Goal: Information Seeking & Learning: Learn about a topic

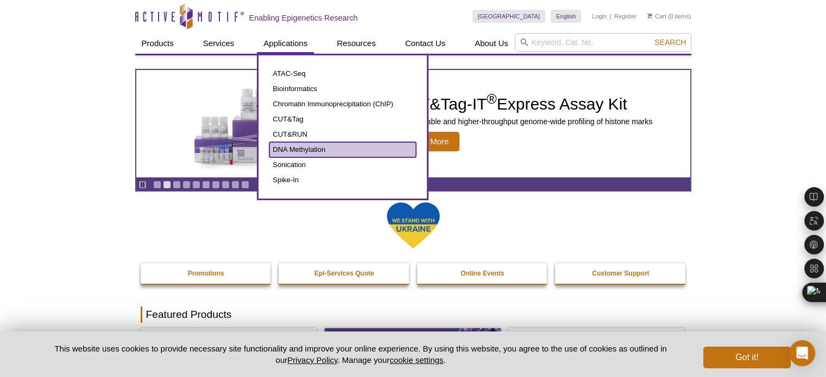
click at [299, 147] on link "DNA Methylation" at bounding box center [342, 149] width 147 height 15
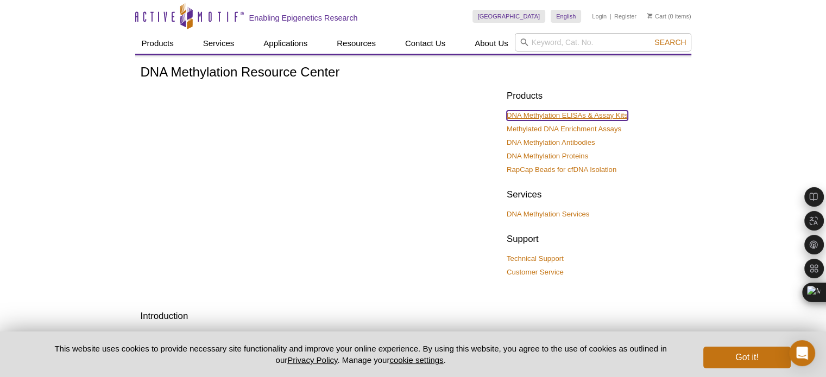
click at [587, 116] on link "DNA Methylation ELISAs & Assay Kits" at bounding box center [567, 116] width 121 height 10
click at [561, 115] on link "DNA Methylation ELISAs & Assay Kits" at bounding box center [567, 116] width 121 height 10
